Goal: Find specific page/section: Find specific page/section

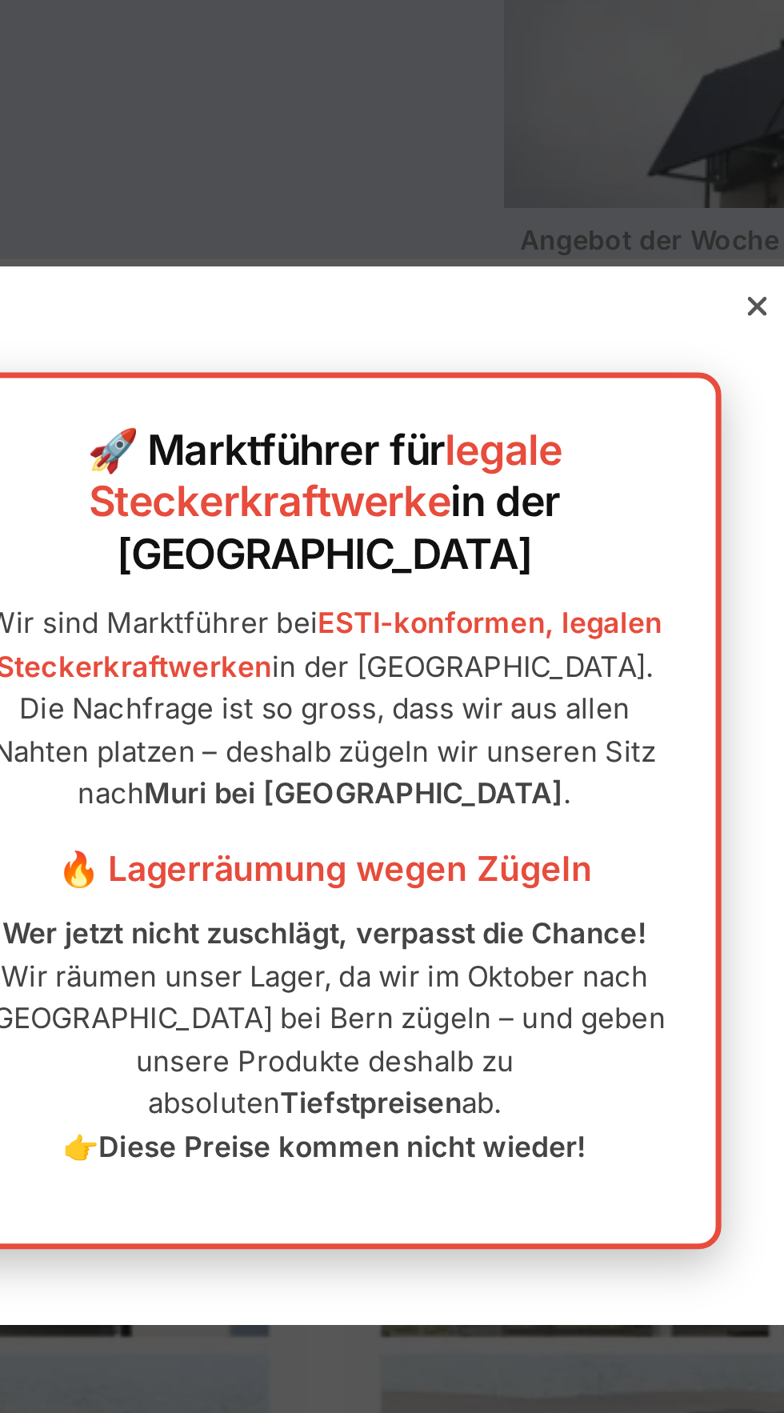
click at [574, 506] on div at bounding box center [575, 499] width 14 height 14
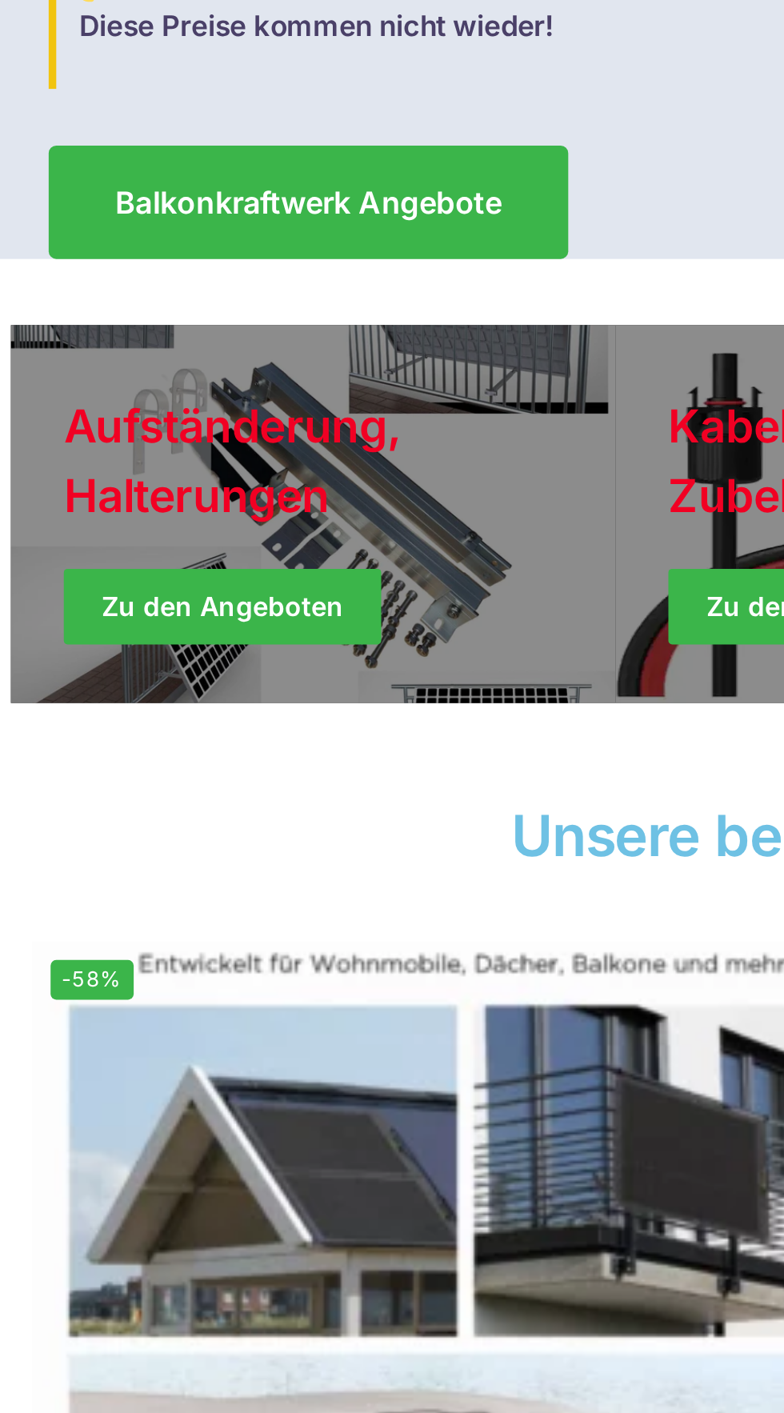
click at [126, 607] on link "Holiday Style" at bounding box center [136, 587] width 256 height 160
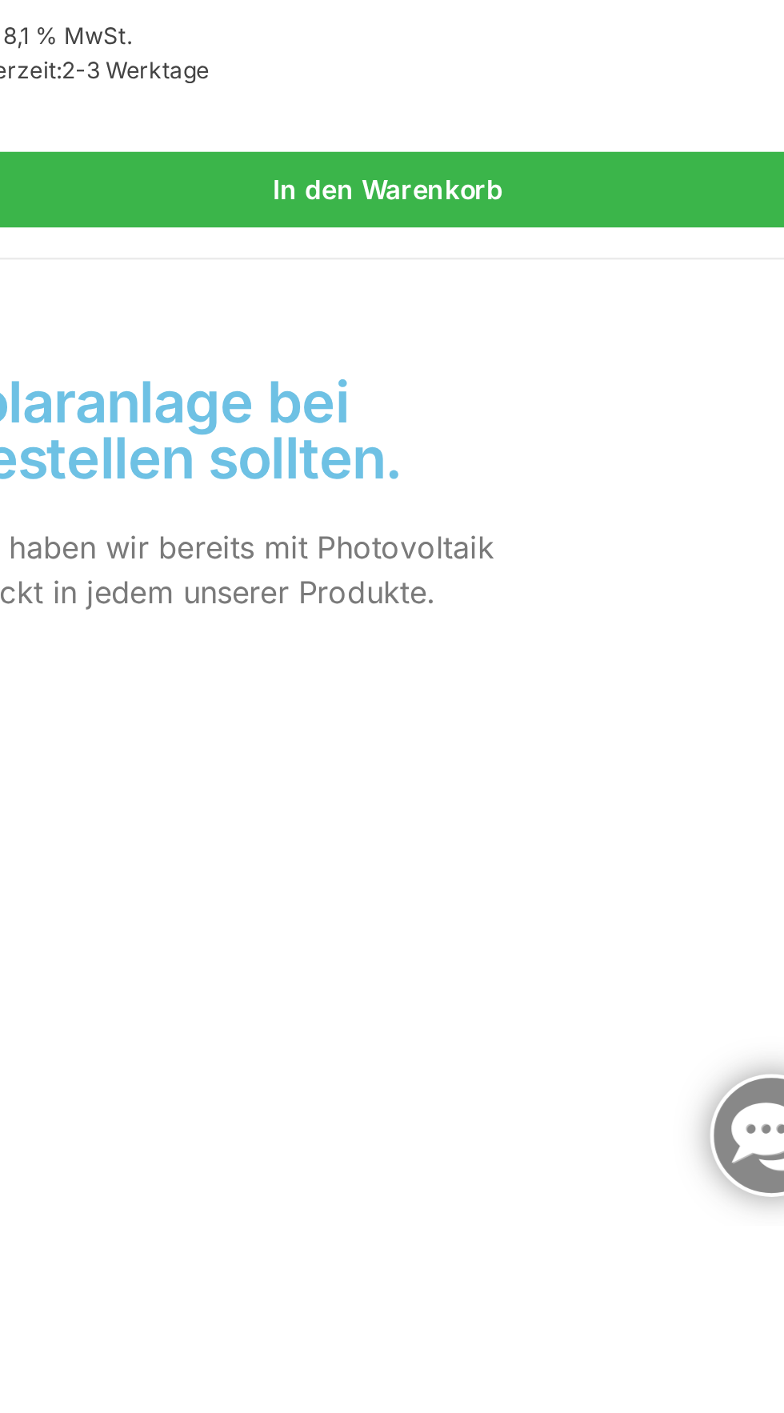
scroll to position [1184, 0]
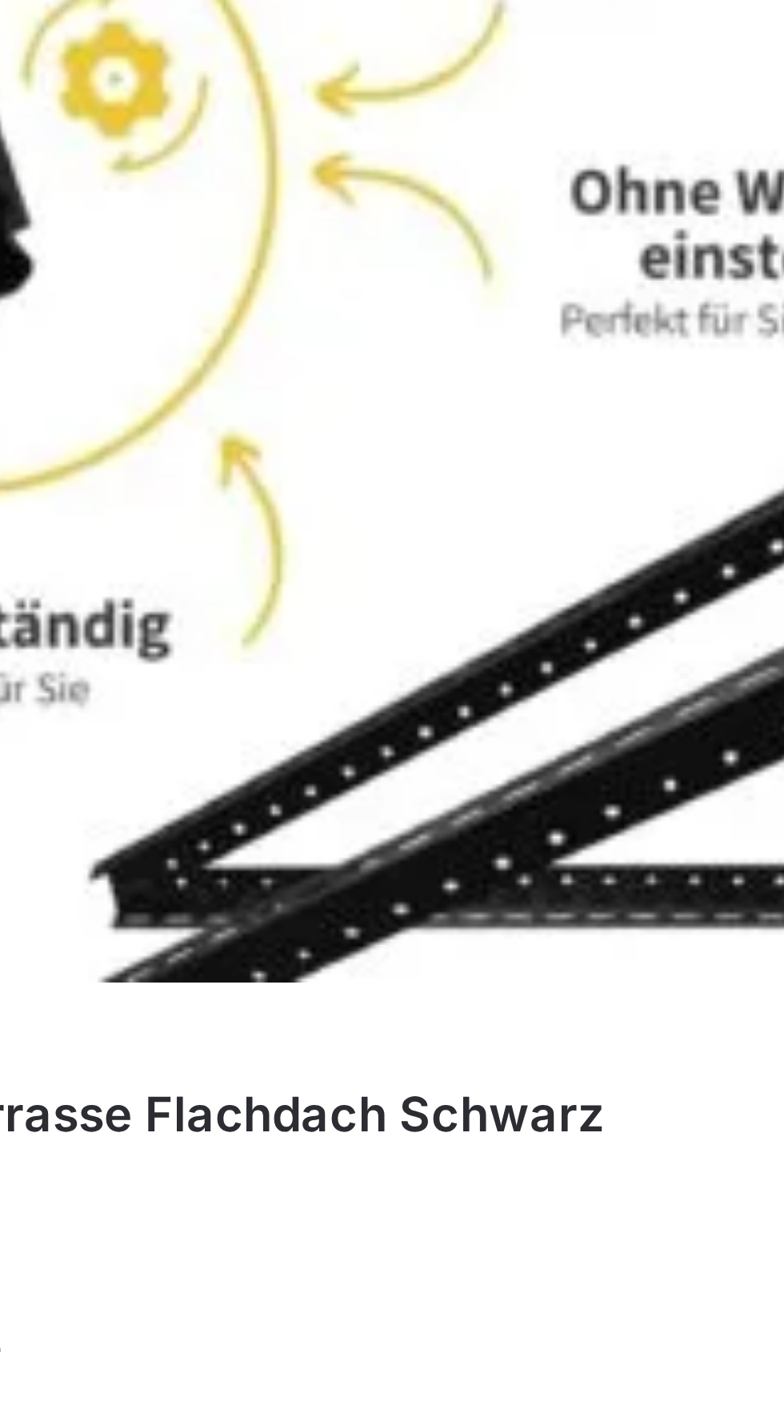
scroll to position [2542, 0]
